Goal: Check status

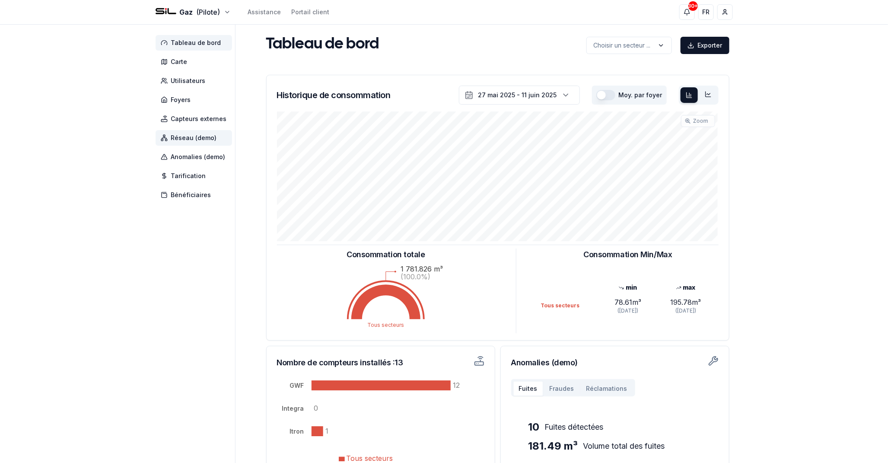
drag, startPoint x: 186, startPoint y: 126, endPoint x: 185, endPoint y: 131, distance: 5.8
click at [186, 126] on span "Capteurs externes" at bounding box center [194, 119] width 77 height 16
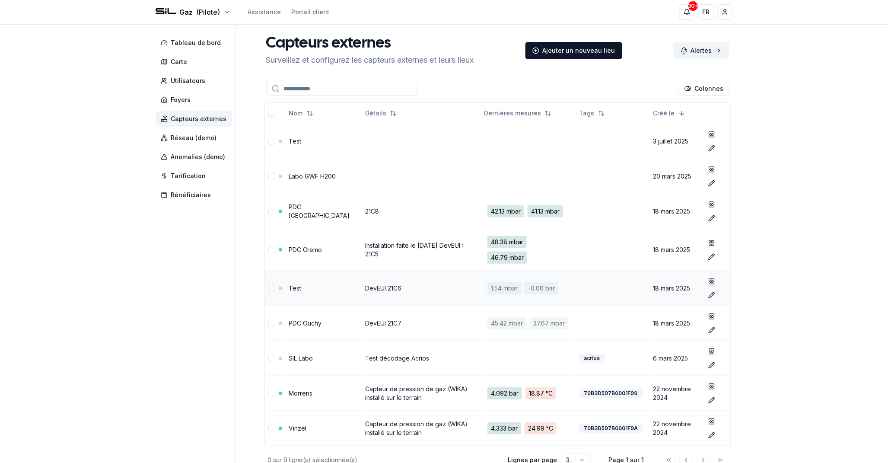
click at [370, 287] on link "DevEUI 21C6" at bounding box center [383, 287] width 36 height 7
